Goal: Navigation & Orientation: Find specific page/section

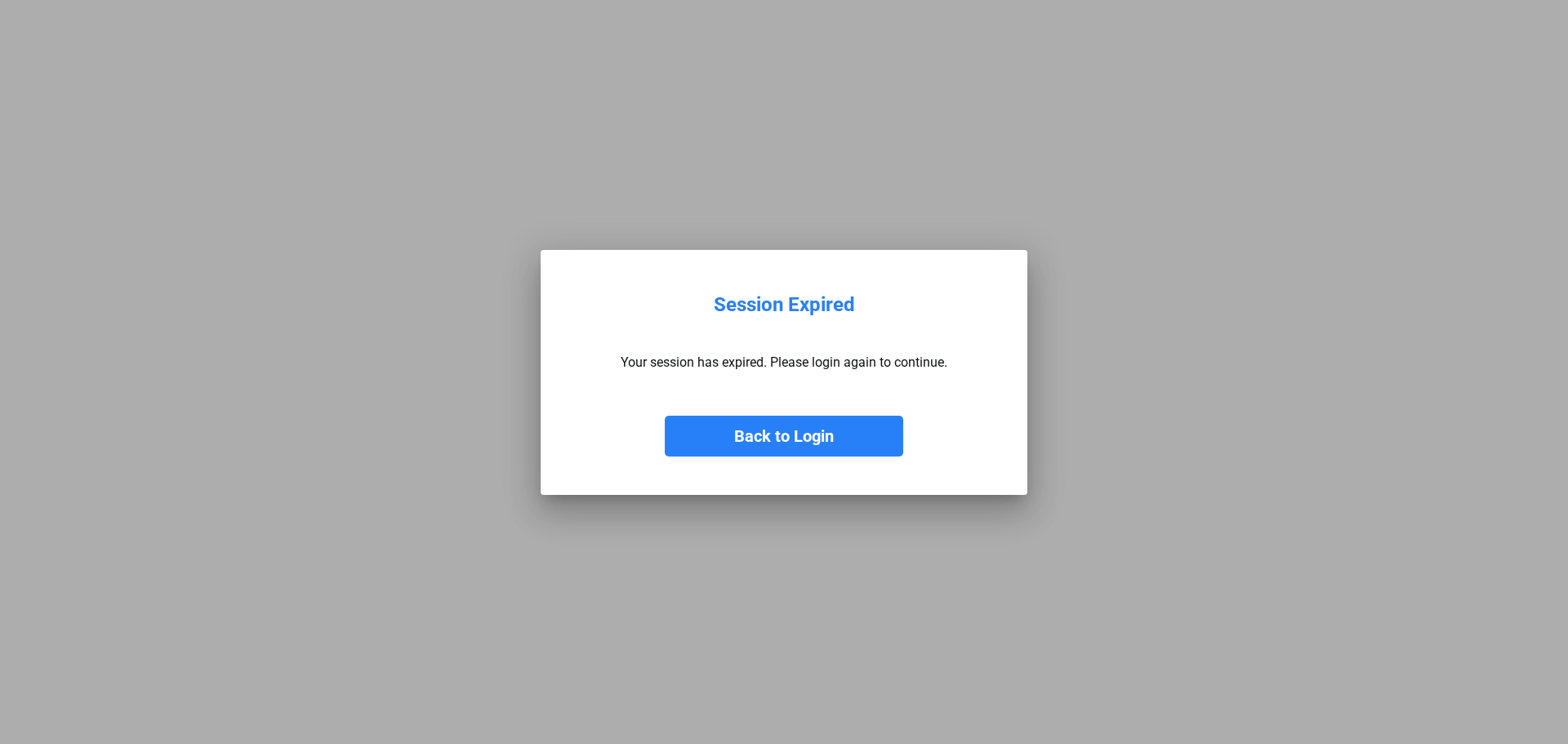
click at [766, 436] on button "Back to Login" at bounding box center [784, 436] width 239 height 41
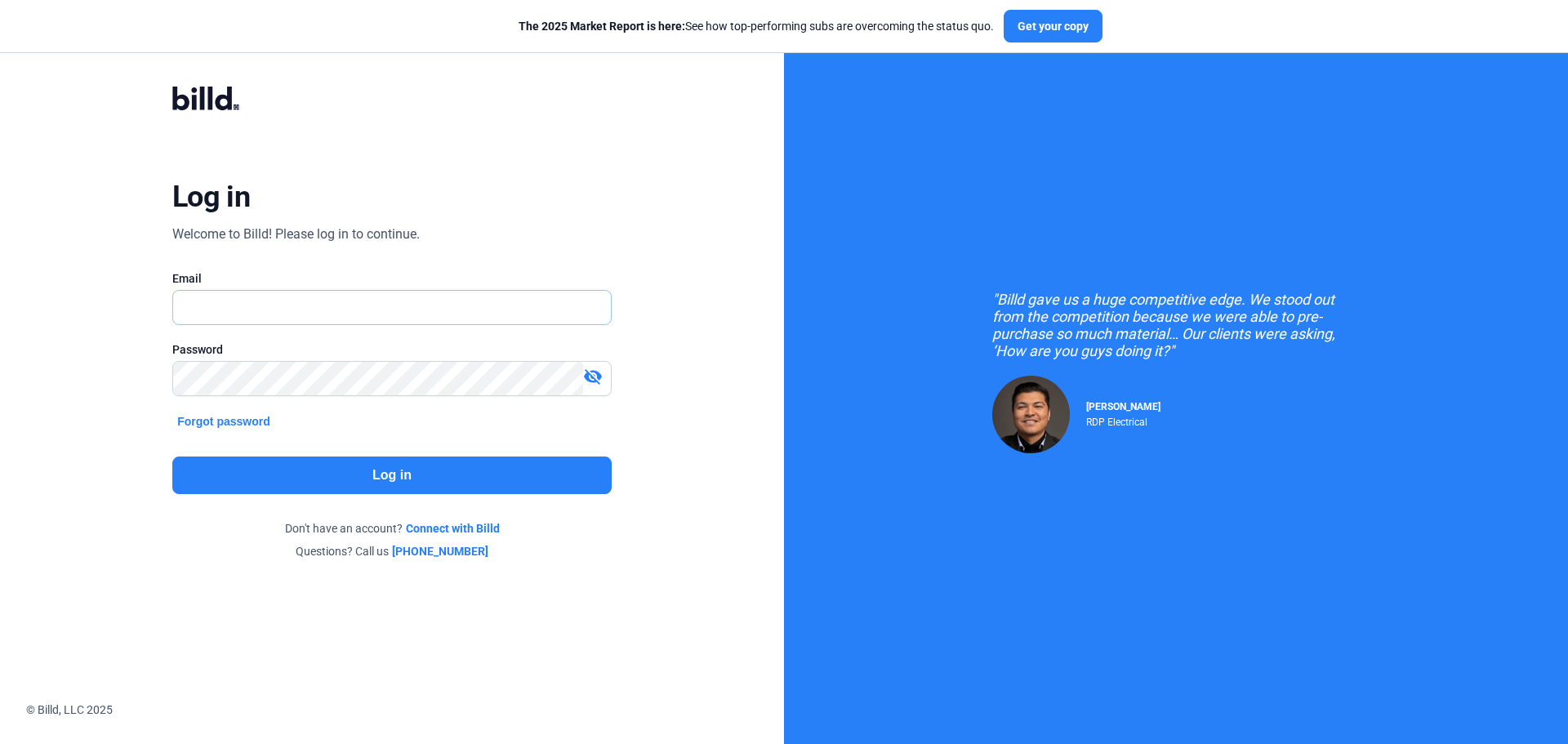
type input "[PERSON_NAME][EMAIL_ADDRESS][DOMAIN_NAME]"
click at [373, 465] on button "Log in" at bounding box center [392, 475] width 439 height 38
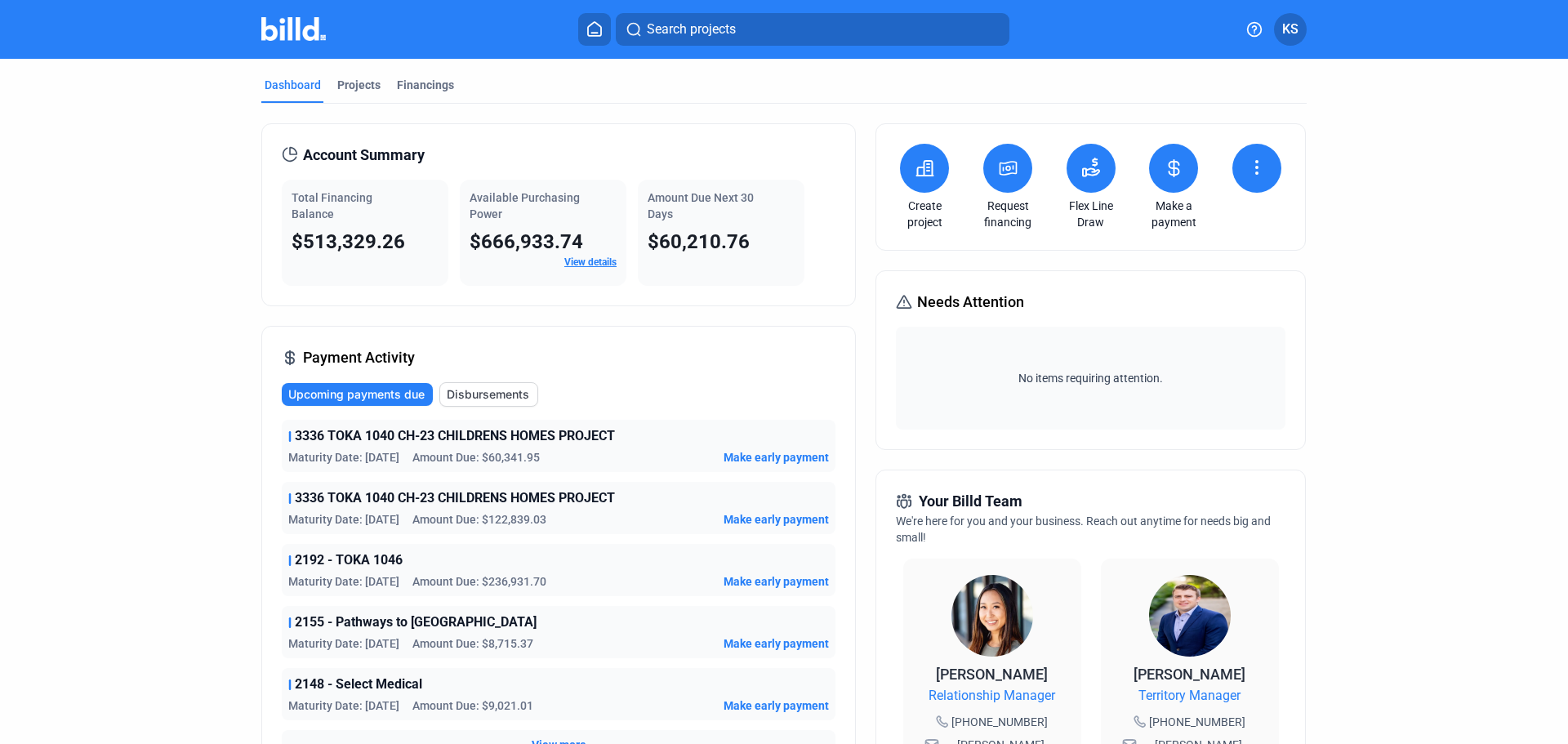
click at [1414, 712] on dashboard "Dashboard Projects Financings Account Summary Total Financing Balance $513,329.…" at bounding box center [784, 614] width 1411 height 1113
